Goal: Find specific page/section: Find specific page/section

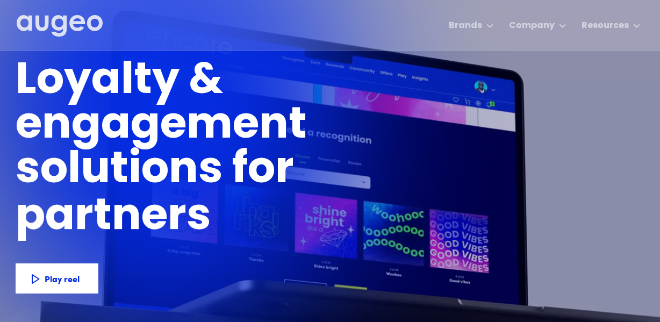
scroll to position [7, 0]
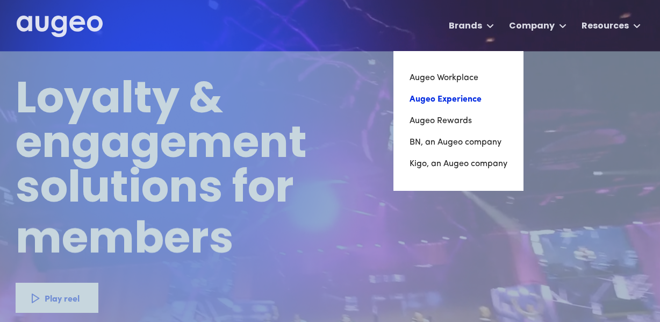
click at [472, 100] on link "Augeo Experience" at bounding box center [458, 99] width 98 height 21
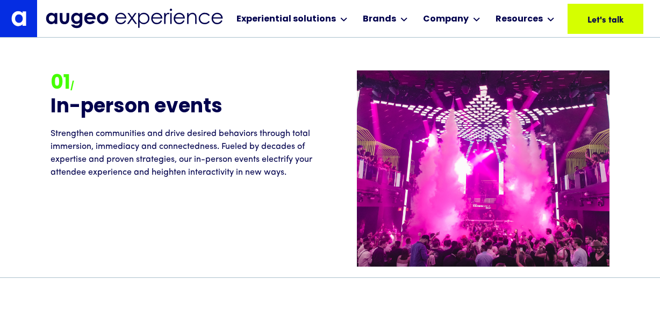
scroll to position [1059, 0]
